Goal: Check status: Check status

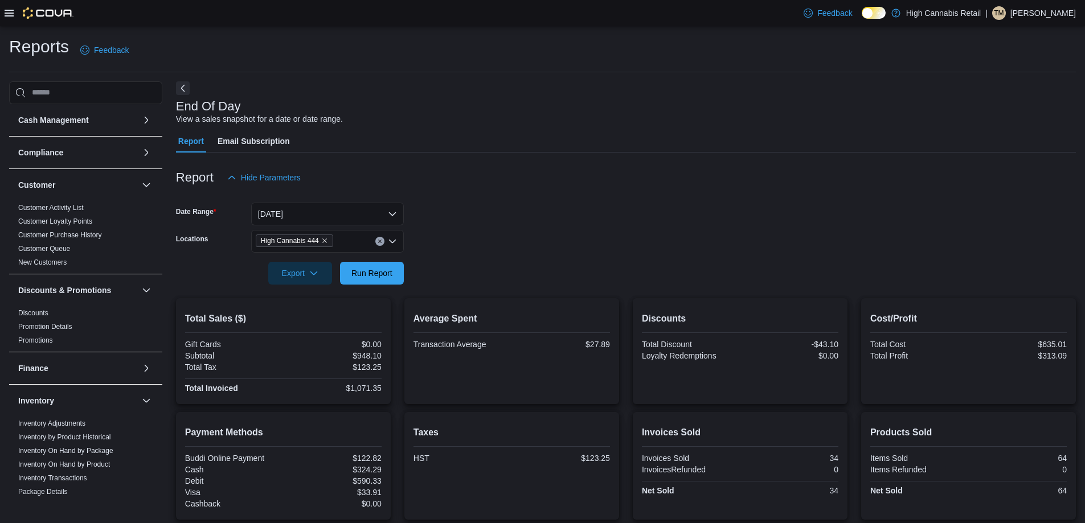
scroll to position [307, 0]
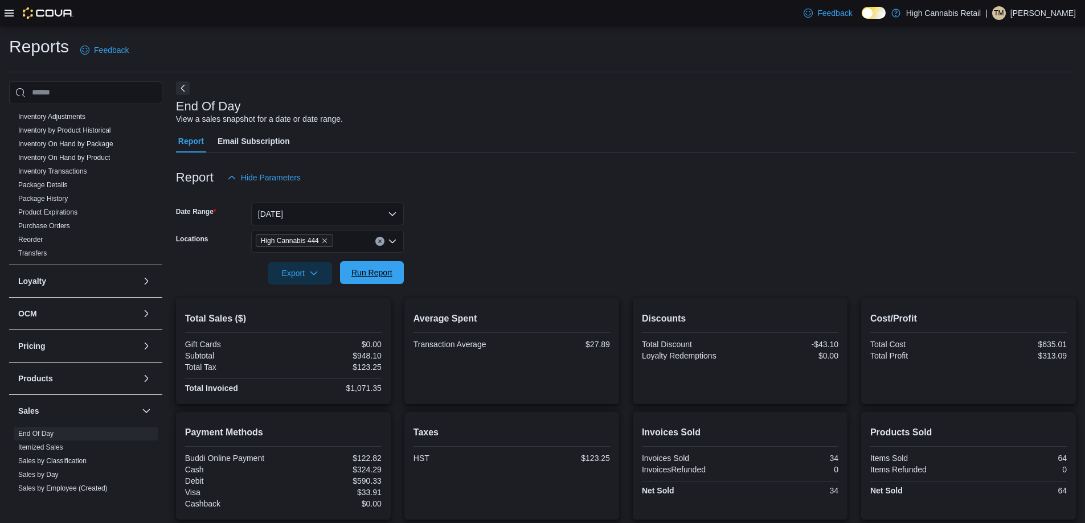
click at [359, 271] on span "Run Report" at bounding box center [371, 272] width 41 height 11
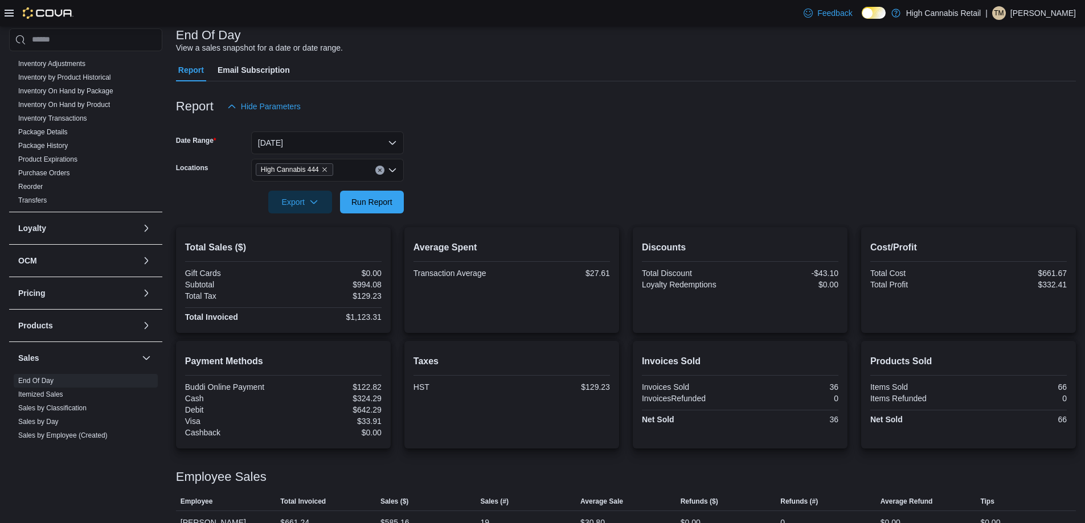
scroll to position [115, 0]
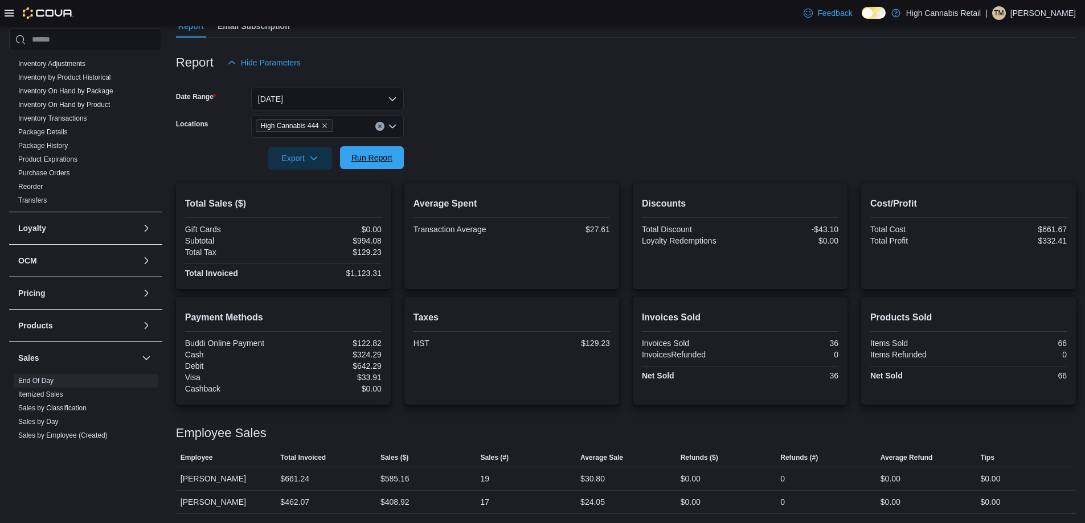
click at [379, 149] on span "Run Report" at bounding box center [372, 157] width 50 height 23
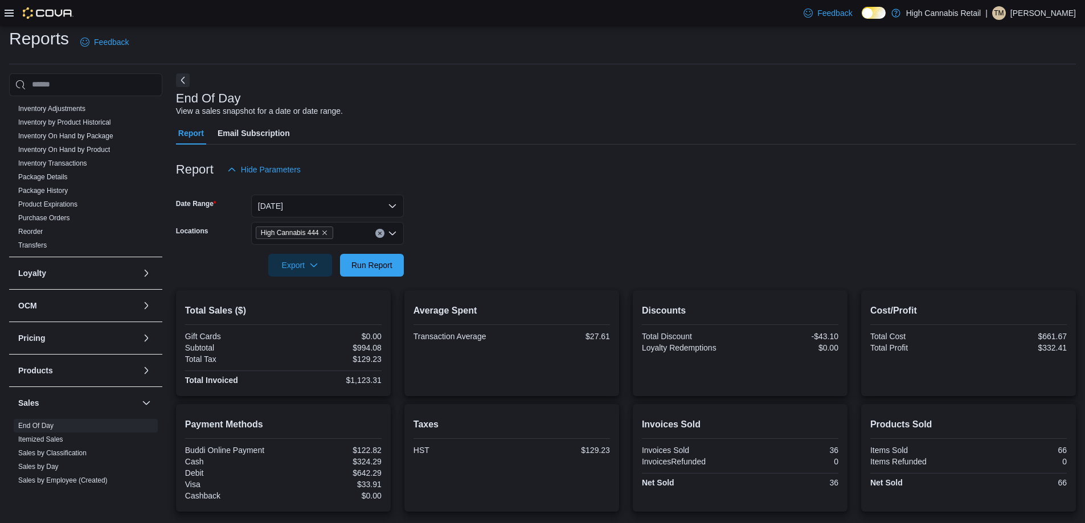
scroll to position [0, 0]
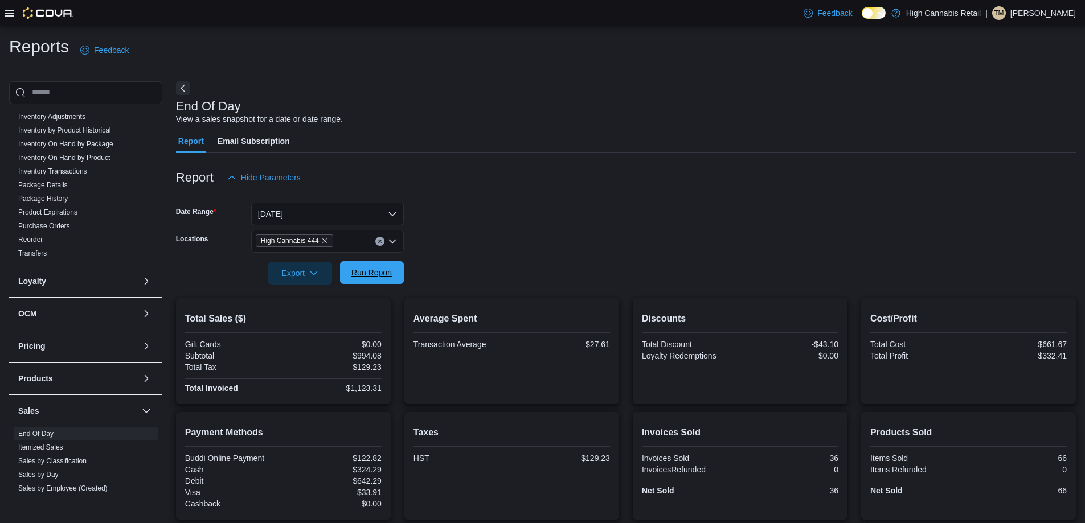
click at [372, 269] on span "Run Report" at bounding box center [371, 272] width 41 height 11
click at [382, 244] on button "Clear input" at bounding box center [379, 241] width 9 height 9
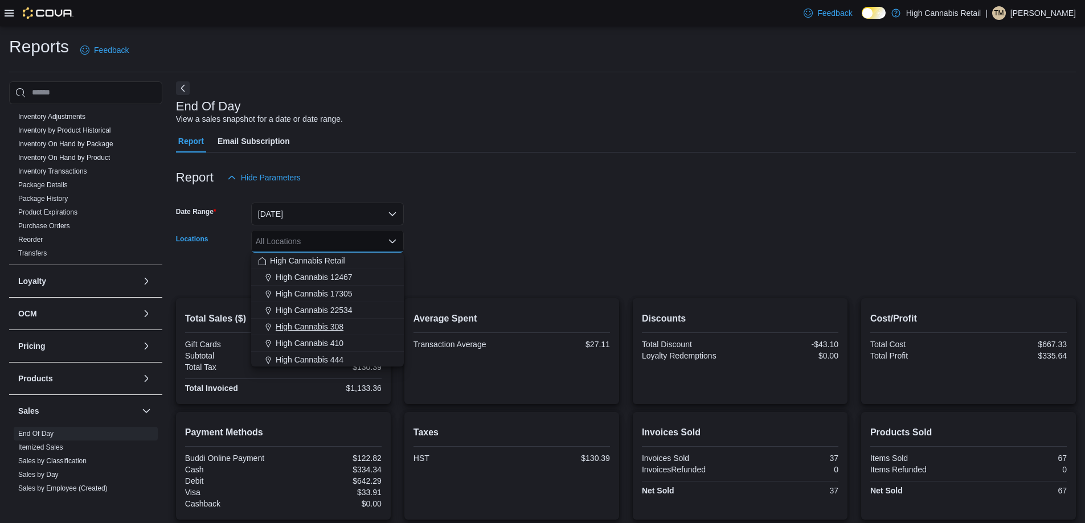
click at [359, 326] on div "High Cannabis 308" at bounding box center [327, 326] width 139 height 11
click at [449, 296] on div at bounding box center [626, 292] width 900 height 14
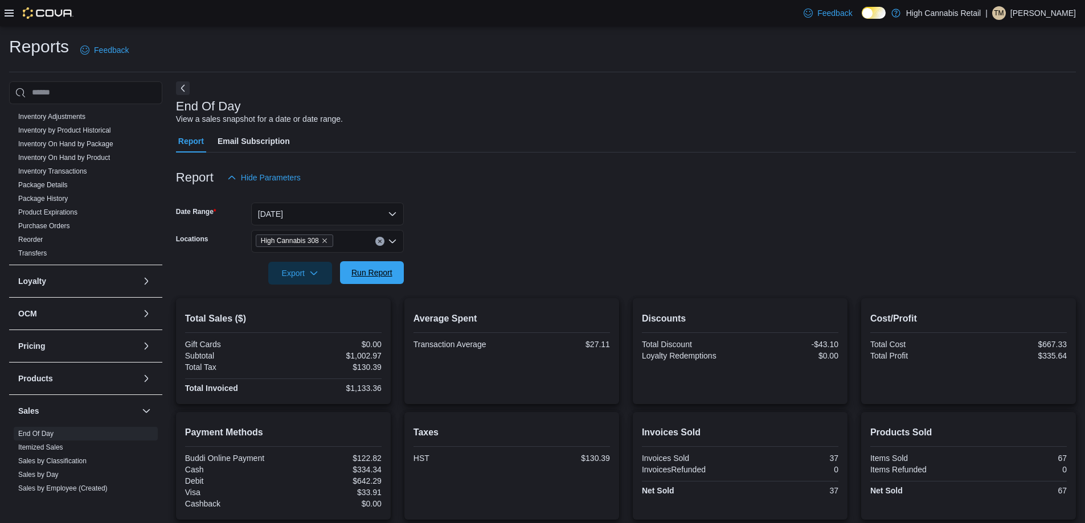
click at [399, 281] on button "Run Report" at bounding box center [372, 272] width 64 height 23
click at [377, 248] on div "High Cannabis 308" at bounding box center [327, 241] width 153 height 23
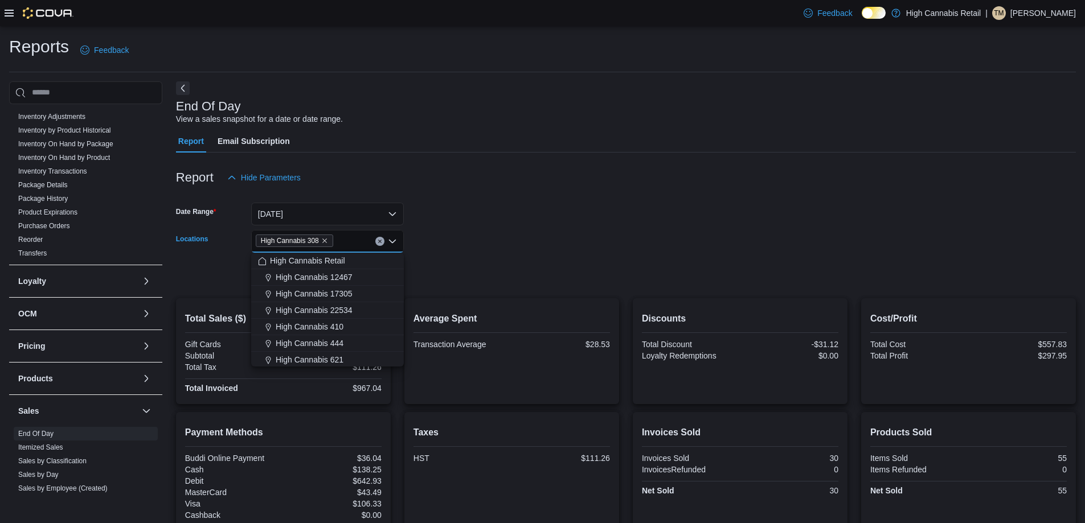
click at [378, 246] on div "High Cannabis 308 Combo box. Selected. High Cannabis 308. Press Backspace to de…" at bounding box center [327, 241] width 153 height 23
click at [380, 240] on icon "Clear input" at bounding box center [380, 241] width 5 height 5
click at [361, 356] on div "High Cannabis 444" at bounding box center [327, 359] width 139 height 11
click at [452, 264] on form "Date Range [DATE] Locations High Cannabis 444 Combo box. Selected. High Cannabi…" at bounding box center [626, 237] width 900 height 96
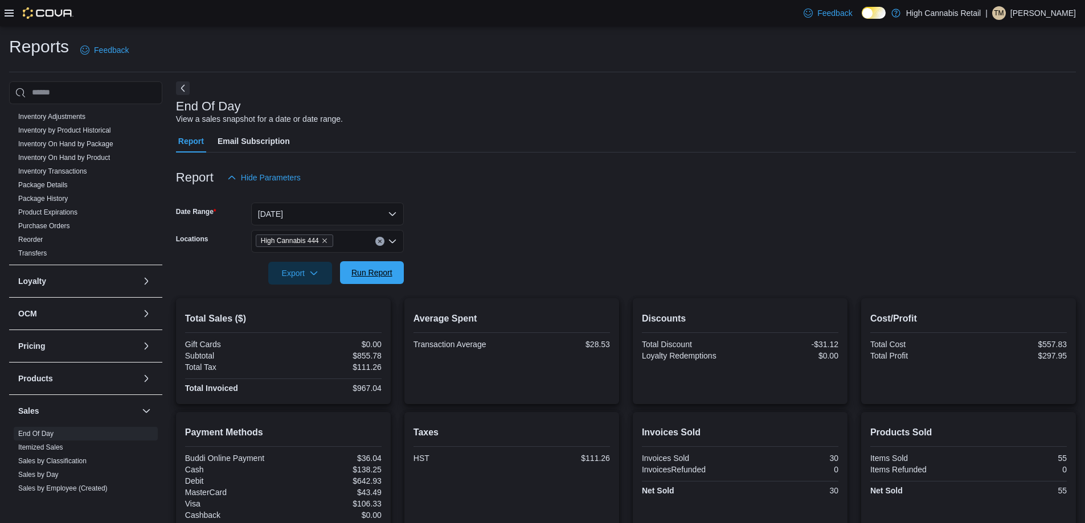
click at [390, 267] on span "Run Report" at bounding box center [372, 272] width 50 height 23
click at [369, 279] on span "Run Report" at bounding box center [371, 272] width 41 height 11
click at [389, 266] on span "Run Report" at bounding box center [372, 272] width 50 height 23
click at [361, 277] on span "Run Report" at bounding box center [371, 272] width 41 height 11
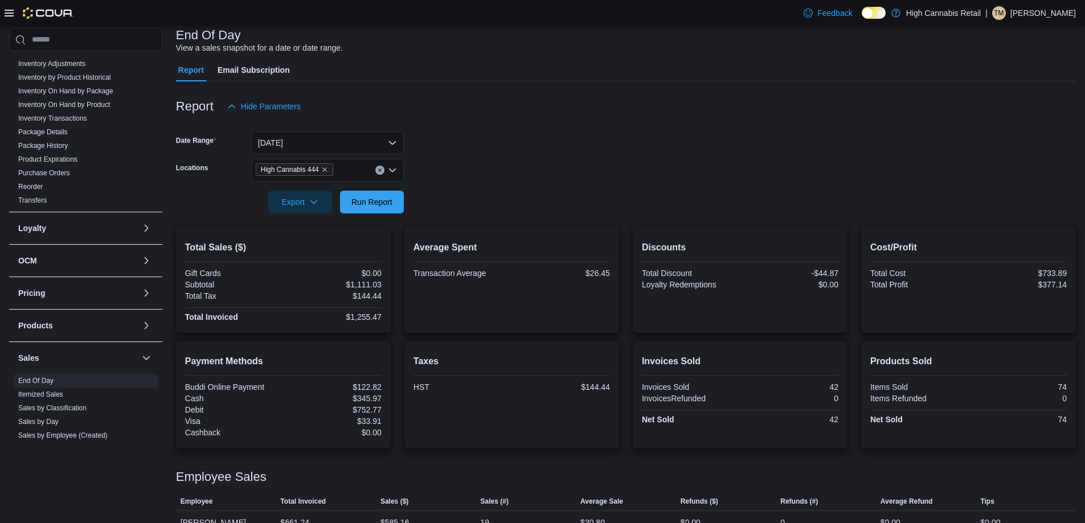
scroll to position [115, 0]
